Goal: Check status: Check status

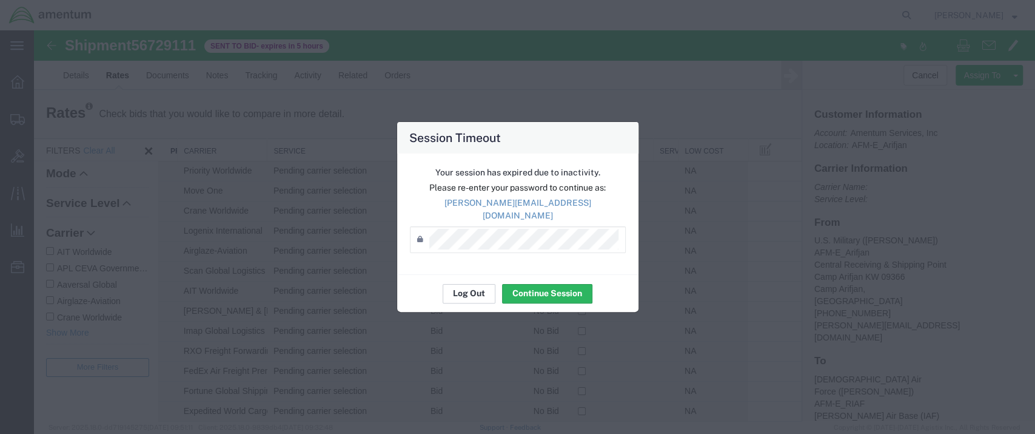
click at [471, 289] on button "Log Out" at bounding box center [469, 293] width 53 height 19
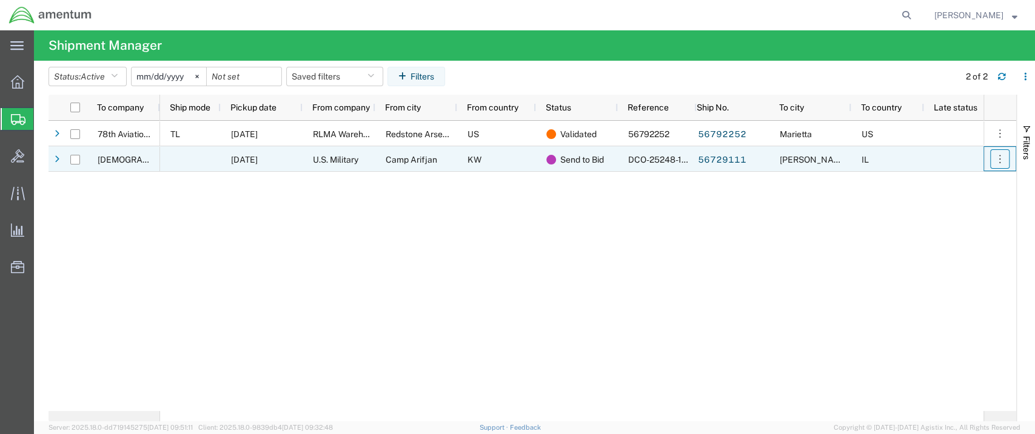
click at [998, 162] on icon "button" at bounding box center [1000, 159] width 12 height 12
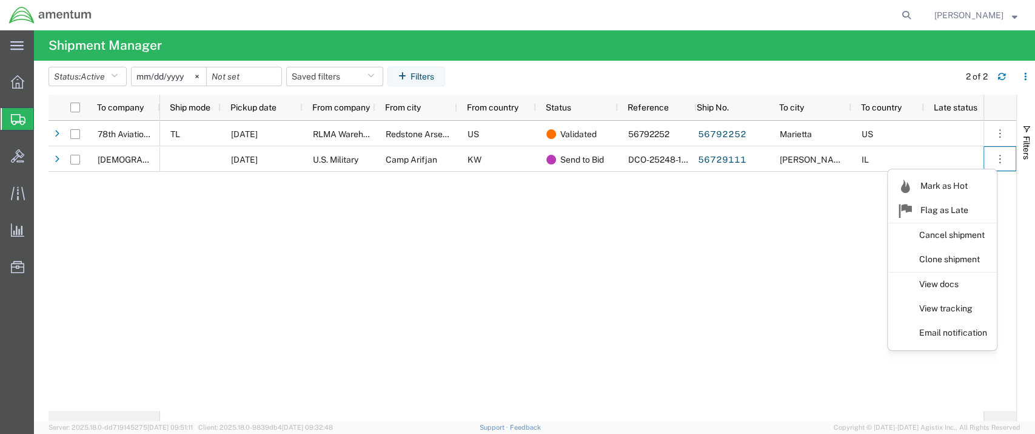
click at [794, 230] on div "TL [DATE] RLMA Warehouse Operations, AMCOM Logistics Center (ALC) Redstone Arse…" at bounding box center [571, 266] width 823 height 290
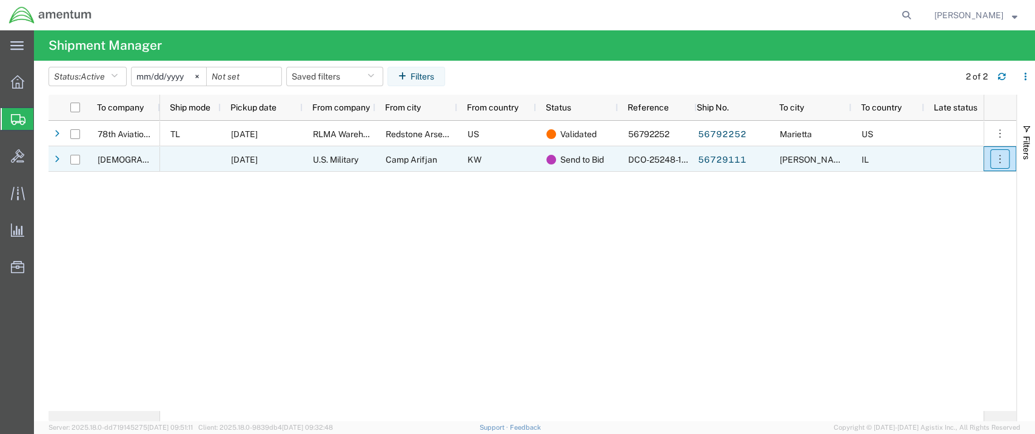
click at [999, 158] on icon "button" at bounding box center [1000, 159] width 12 height 12
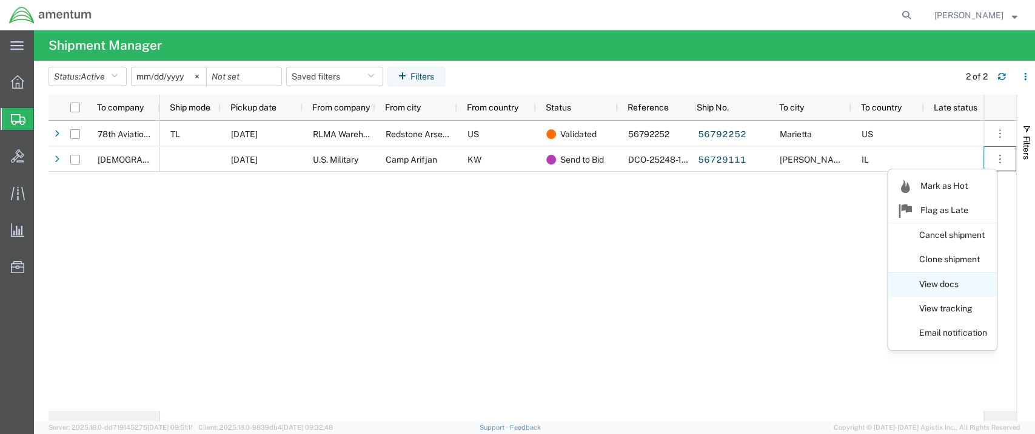
click at [941, 284] on link "View docs" at bounding box center [942, 284] width 108 height 22
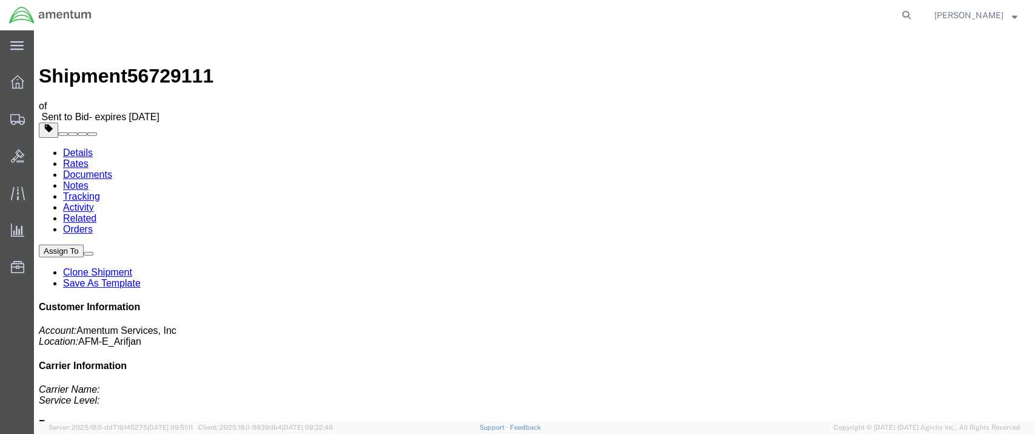
click at [89, 158] on link "Rates" at bounding box center [75, 163] width 25 height 10
